Goal: Information Seeking & Learning: Understand process/instructions

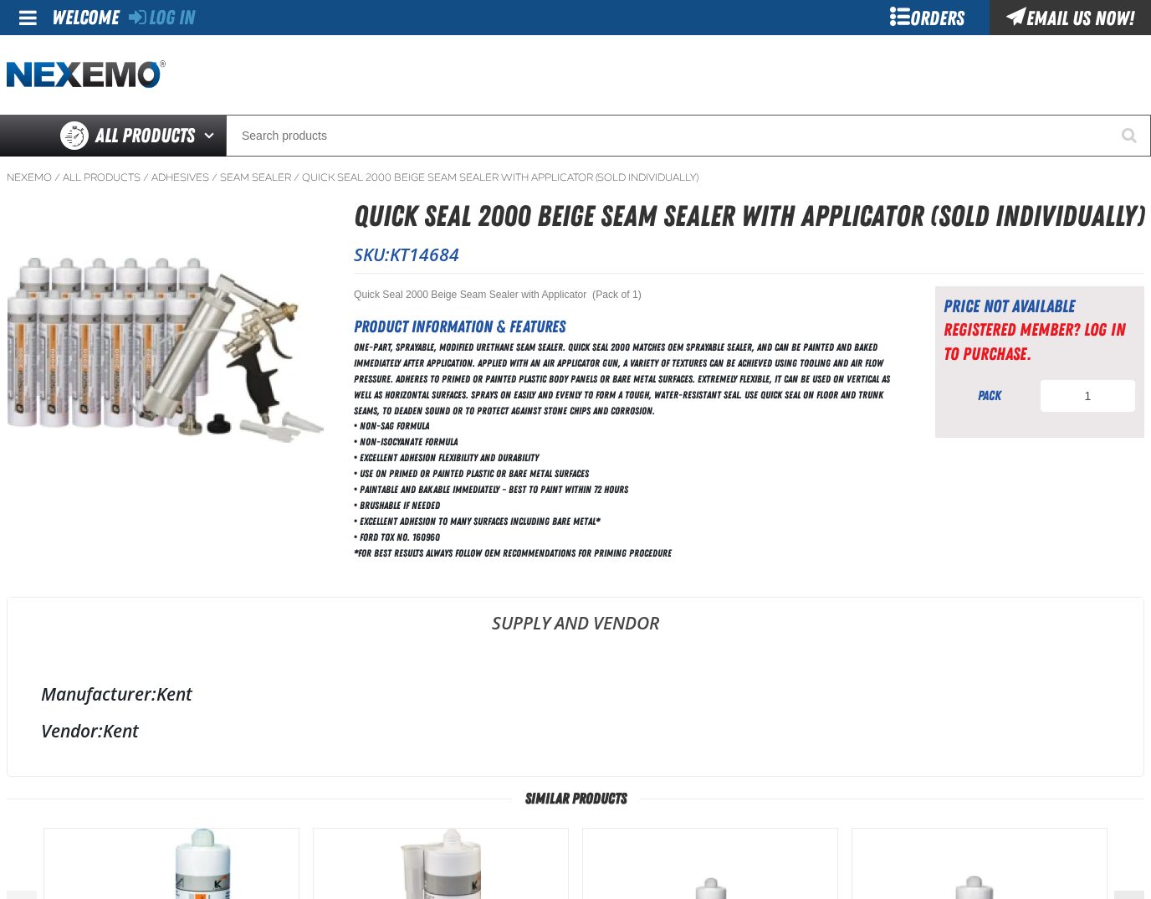
click at [947, 22] on div "Orders" at bounding box center [927, 17] width 126 height 35
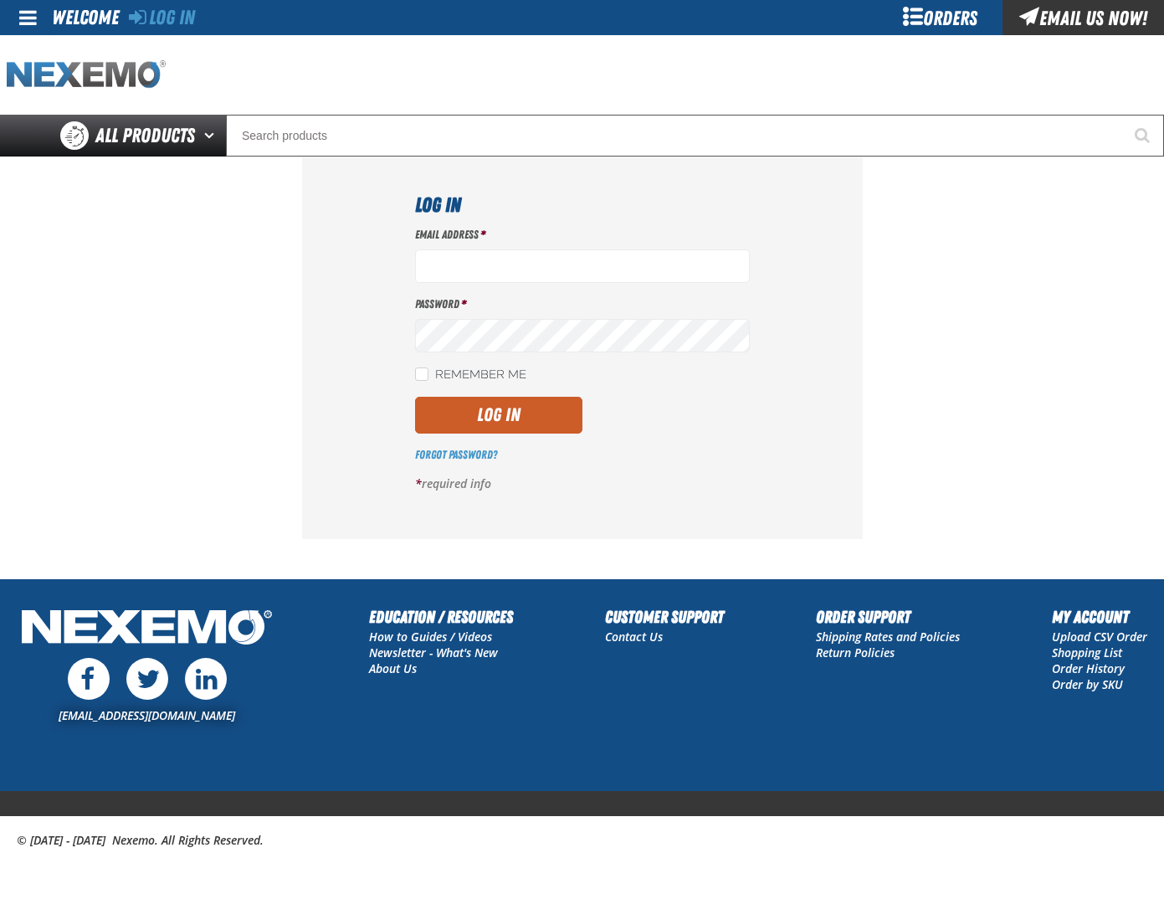
click at [85, 75] on img "Home" at bounding box center [86, 74] width 159 height 29
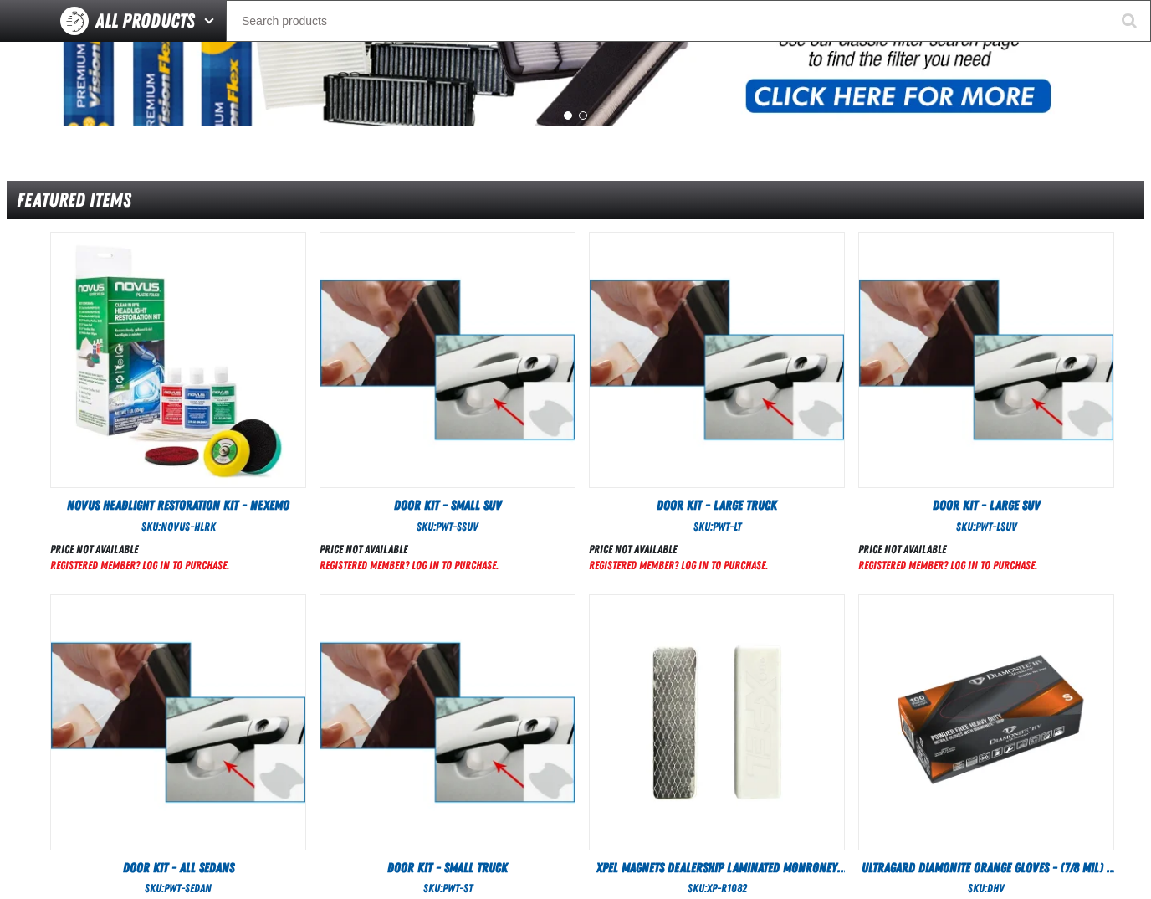
scroll to position [695, 0]
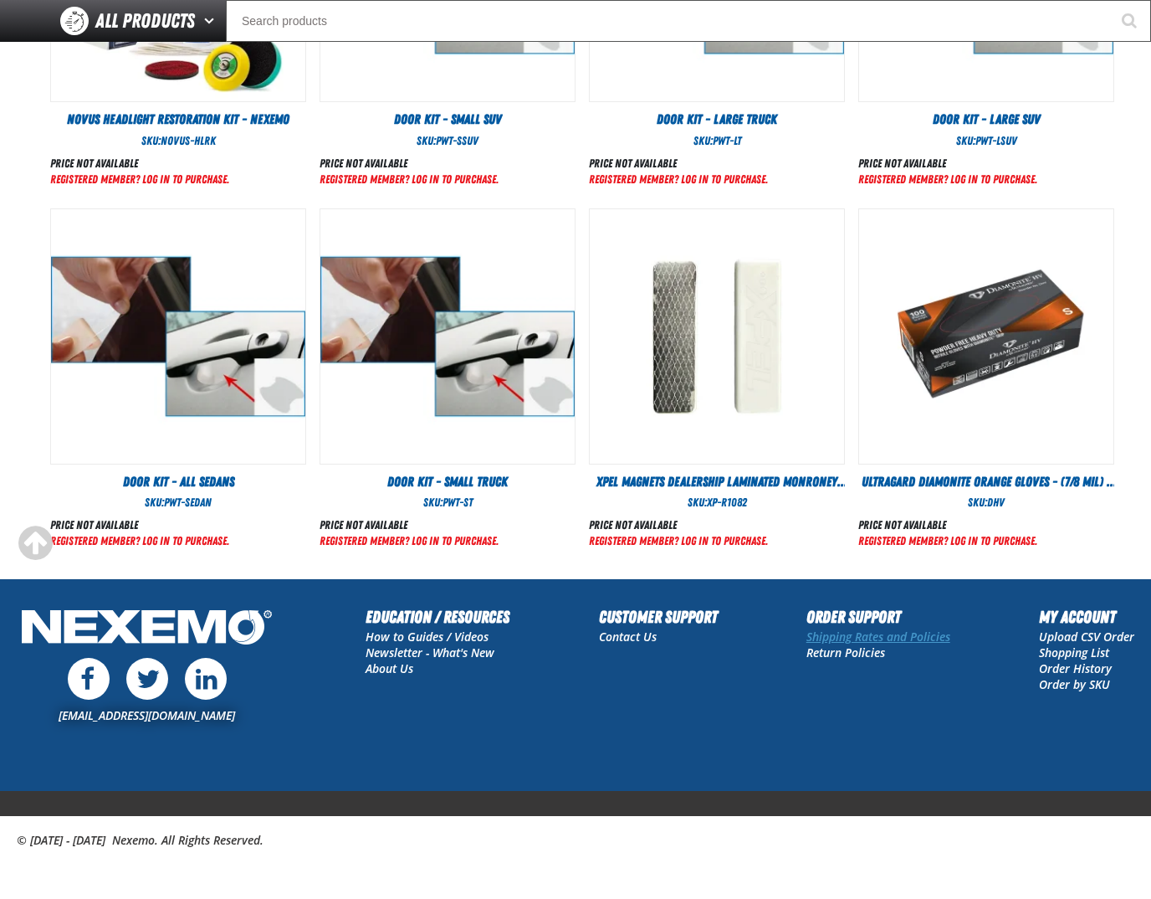
click at [904, 643] on link "Shipping Rates and Policies" at bounding box center [879, 636] width 144 height 16
